Goal: Task Accomplishment & Management: Complete application form

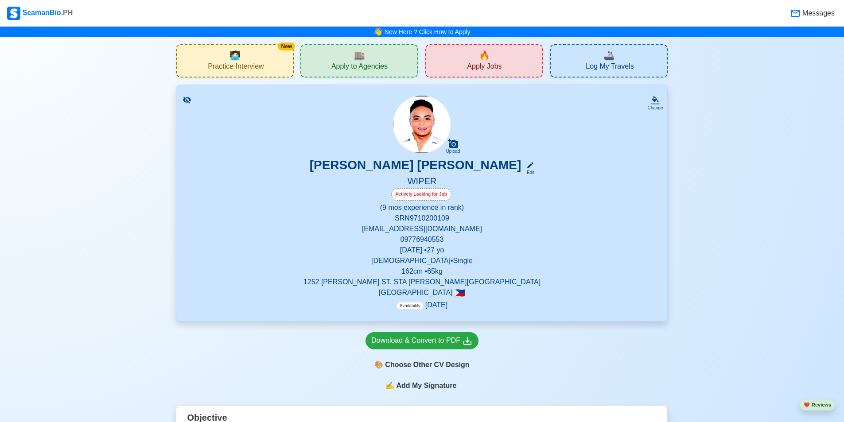
click at [486, 65] on span "Apply Jobs" at bounding box center [484, 67] width 35 height 11
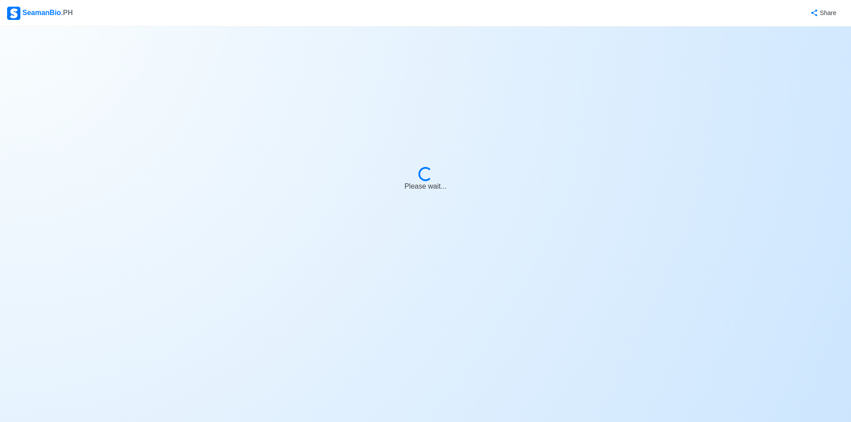
select select "Wiper"
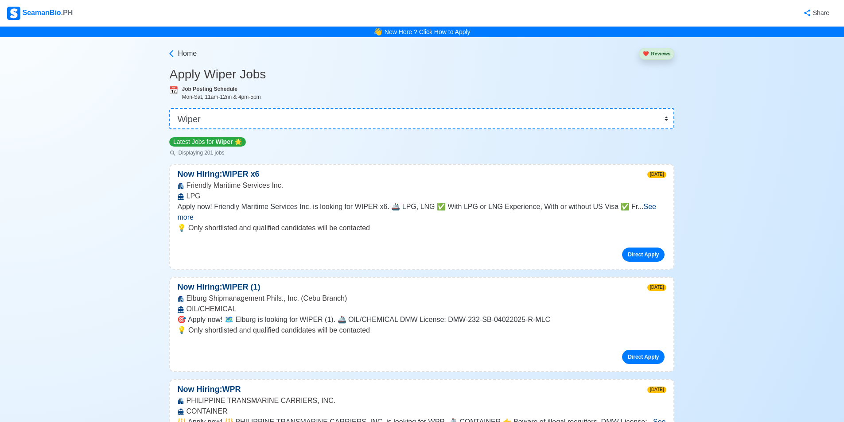
click at [643, 206] on span "See more" at bounding box center [416, 212] width 479 height 18
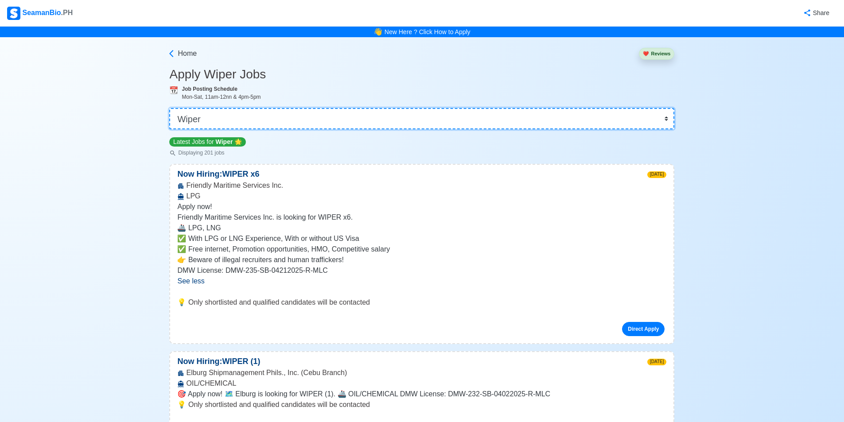
click at [271, 124] on select "👉 Select Rank or Position Master Chief Officer 2nd Officer 3rd Officer Junior O…" at bounding box center [421, 118] width 505 height 21
drag, startPoint x: 271, startPoint y: 124, endPoint x: 262, endPoint y: 125, distance: 9.0
click at [271, 124] on select "👉 Select Rank or Position Master Chief Officer 2nd Officer 3rd Officer Junior O…" at bounding box center [421, 118] width 505 height 21
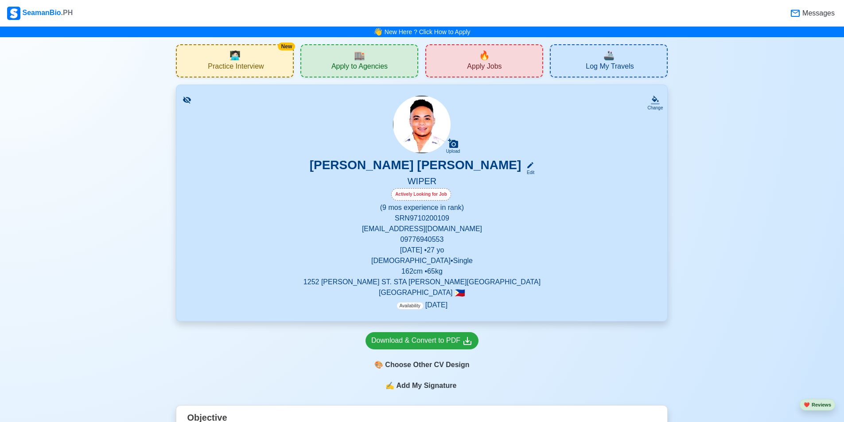
click at [623, 62] on span "Log My Travels" at bounding box center [610, 67] width 48 height 11
click at [398, 56] on div "🏬 Apply to Agencies" at bounding box center [360, 60] width 118 height 33
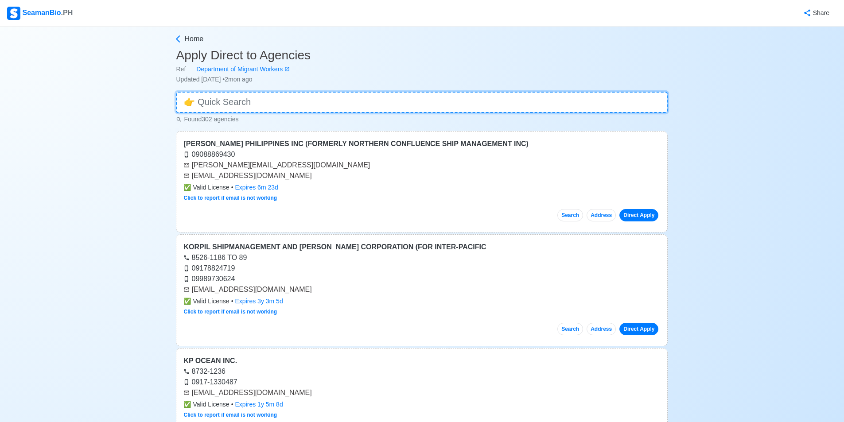
click at [251, 97] on input at bounding box center [422, 102] width 492 height 21
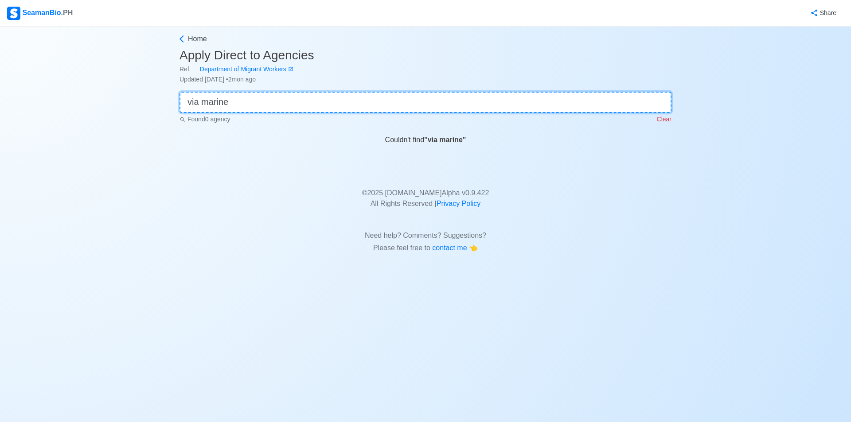
type input "via marine"
